Goal: Transaction & Acquisition: Purchase product/service

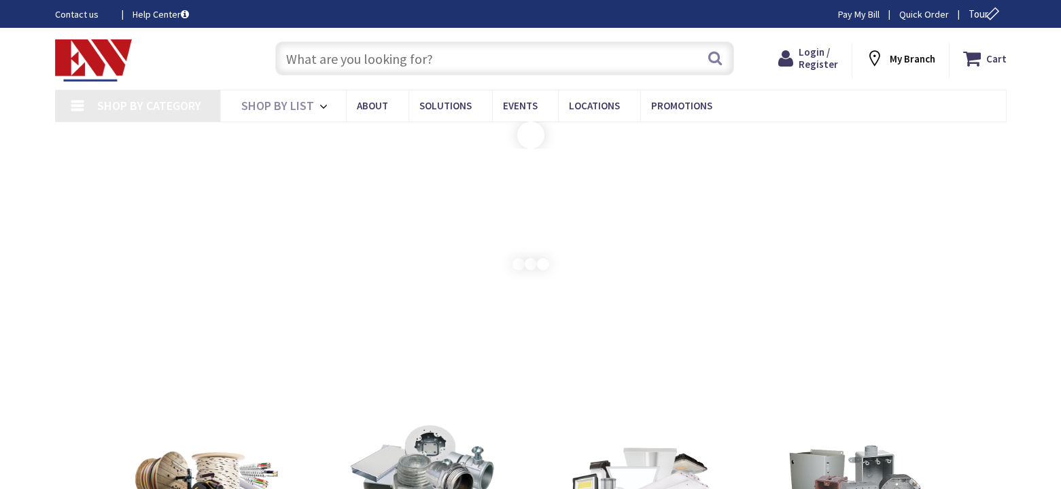
type input "[STREET_ADDRESS]"
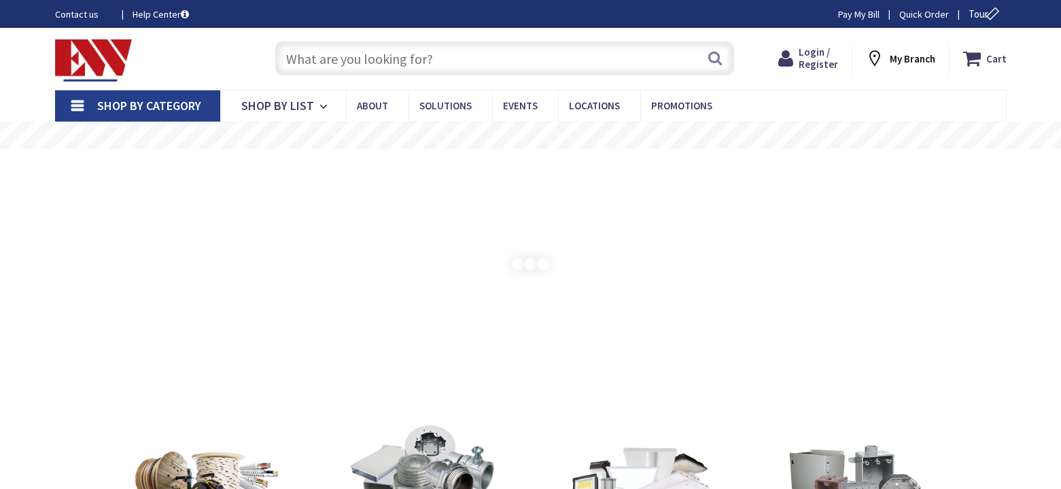
click at [446, 44] on input "text" at bounding box center [504, 58] width 459 height 34
paste input "1MM412RRL"
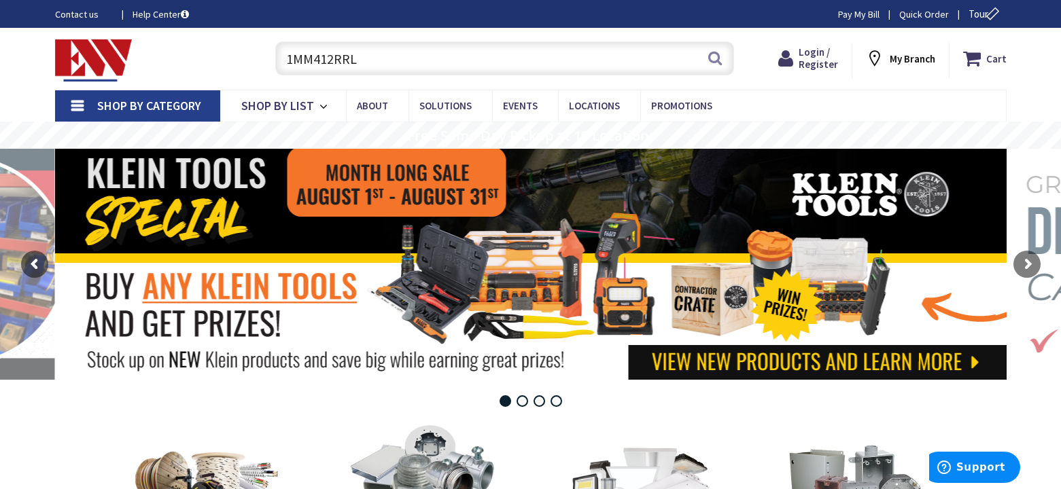
type input "1MM412RRL"
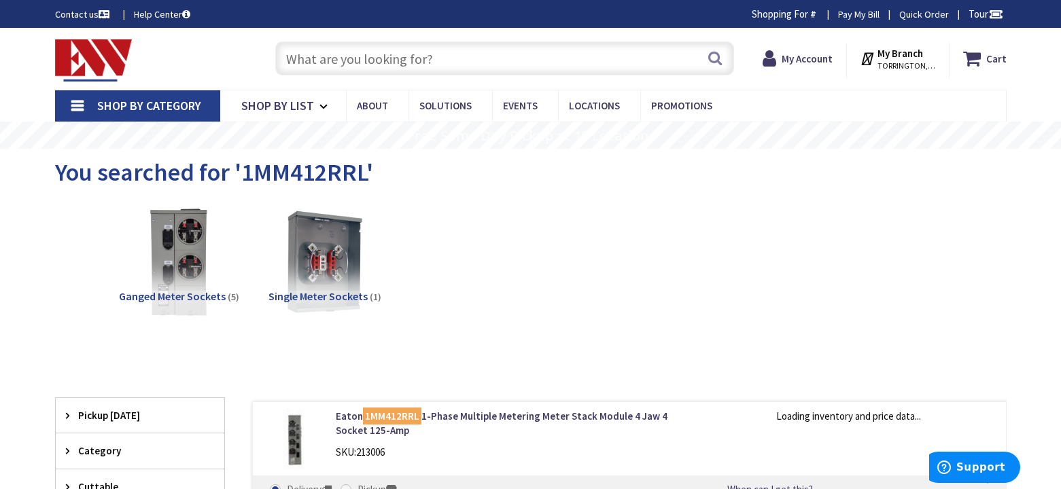
click at [541, 25] on div "Contact us Help Center Shopping For # Change Pay My Bill Quick Order Tour" at bounding box center [530, 14] width 1061 height 28
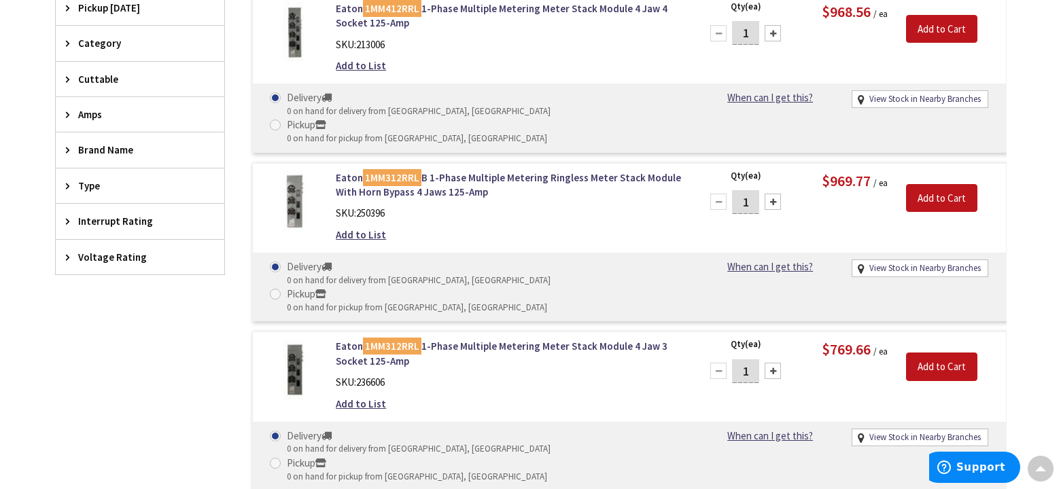
scroll to position [544, 0]
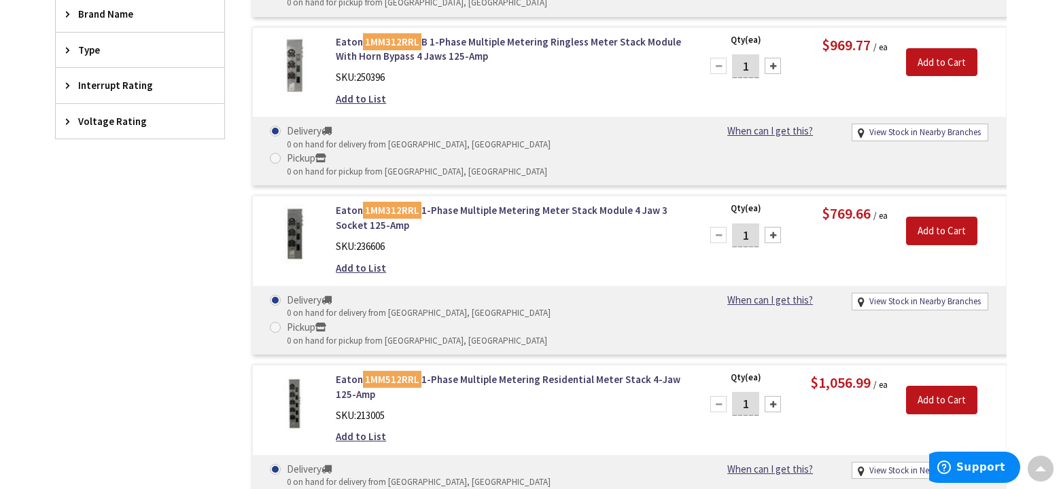
click at [91, 342] on div "Filters 6 items Pickup Today Middletown (25.63 mi) (2) New Haven (37.3 mi) (1) …" at bounding box center [140, 277] width 170 height 845
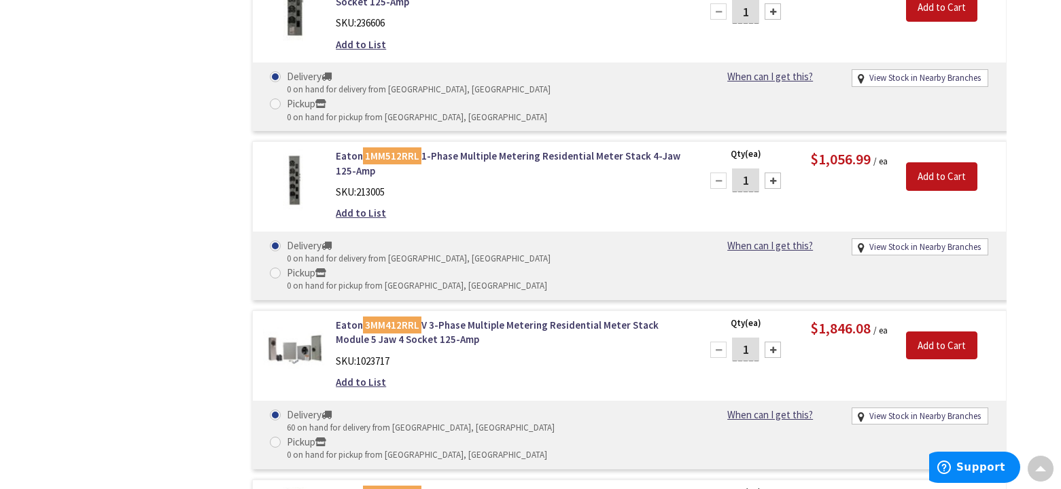
scroll to position [679, 0]
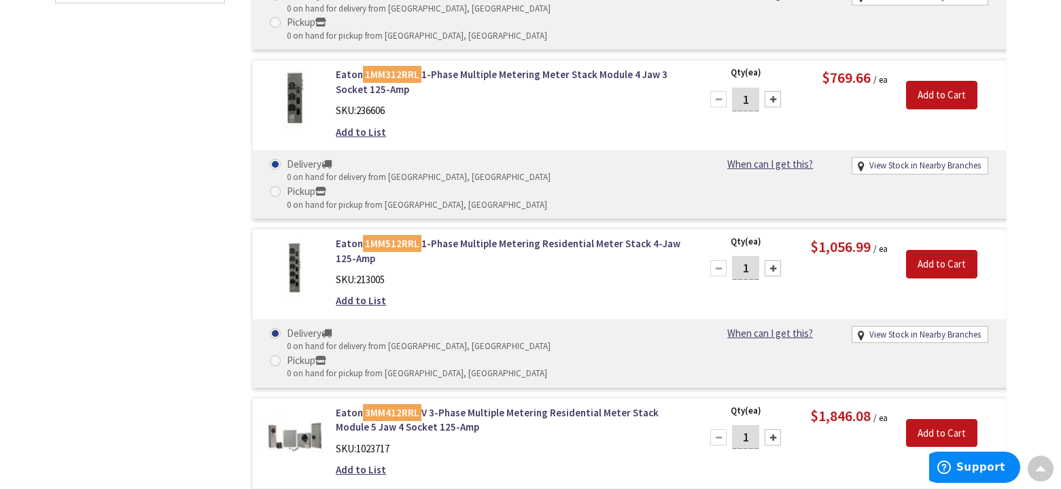
click at [118, 287] on div "Filters 6 items Pickup Today Middletown (25.63 mi) (2) New Haven (37.3 mi) (1) …" at bounding box center [140, 226] width 170 height 1014
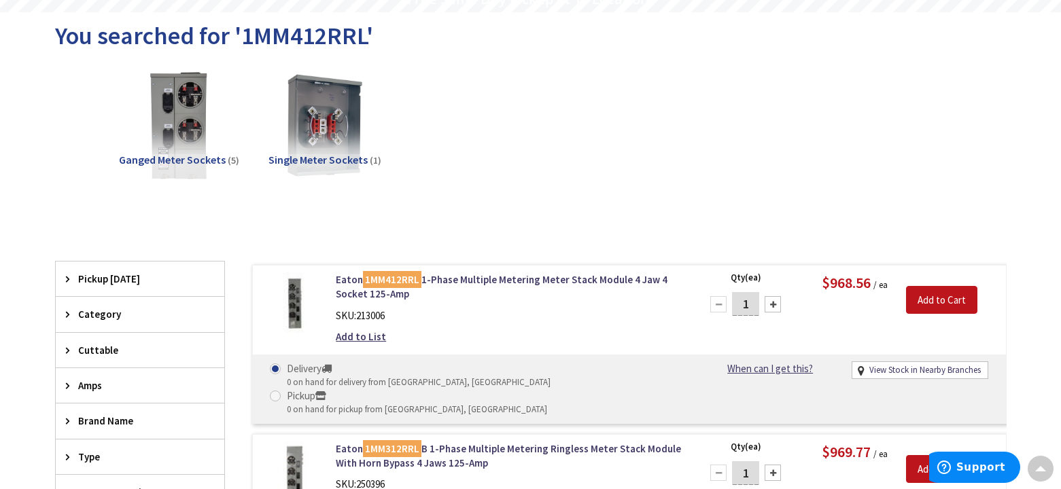
scroll to position [136, 0]
click at [739, 149] on div "Ganged Meter Sockets (5) Single Meter Sockets (1)" at bounding box center [531, 137] width 904 height 146
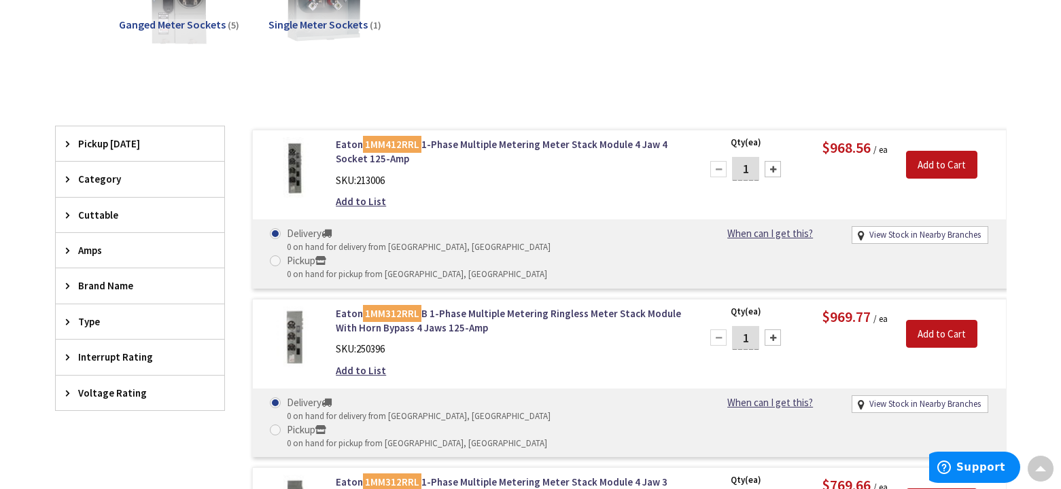
click at [851, 8] on div "Ganged Meter Sockets (5) Single Meter Sockets (1)" at bounding box center [531, 1] width 904 height 146
click at [565, 151] on link "Eaton 1MM412RRL 1-Phase Multiple Metering Meter Stack Module 4 Jaw 4 Socket 125…" at bounding box center [509, 151] width 346 height 29
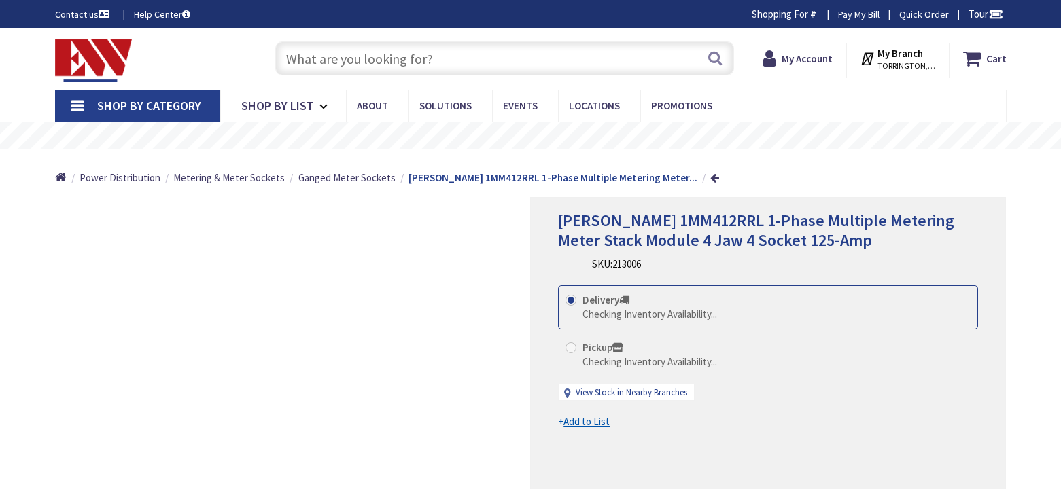
drag, startPoint x: 0, startPoint y: 0, endPoint x: 990, endPoint y: 166, distance: 1003.7
click at [927, 123] on rs-slide "Free Same Day Pickup at 19 Locations" at bounding box center [530, 135] width 1061 height 27
